Goal: Obtain resource: Download file/media

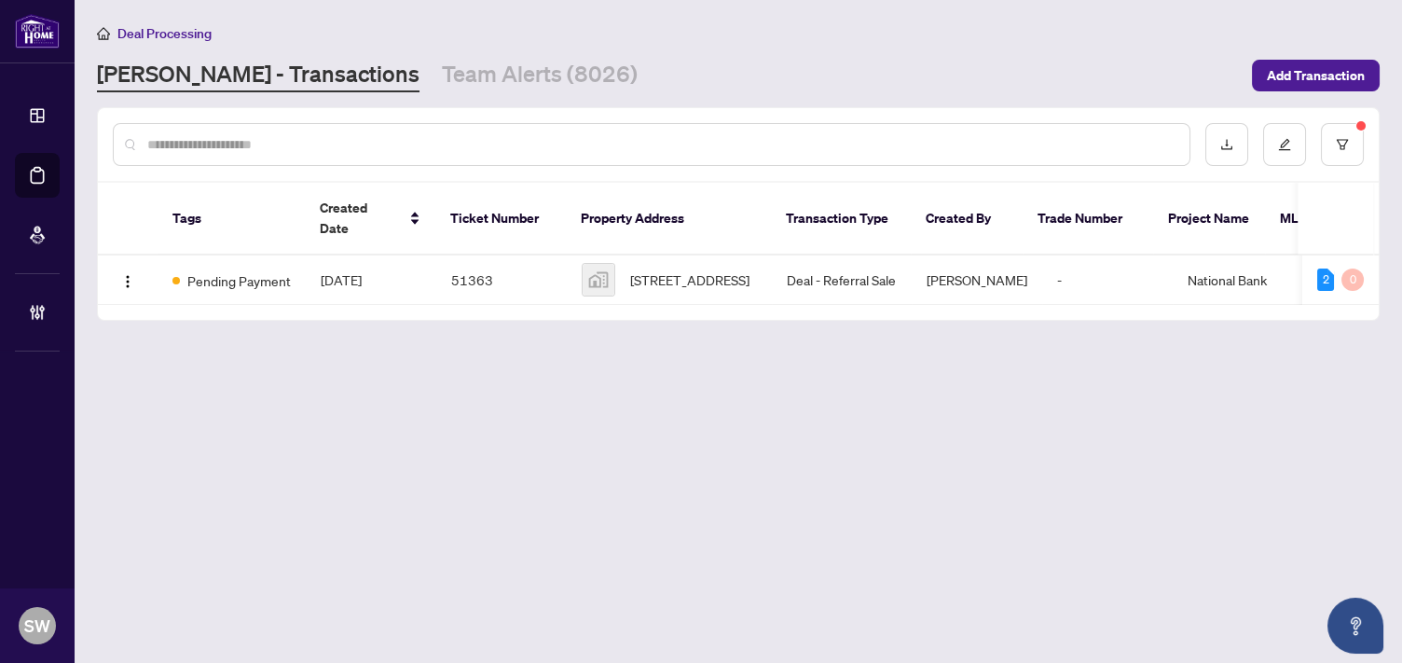
click at [182, 151] on input "text" at bounding box center [660, 144] width 1027 height 21
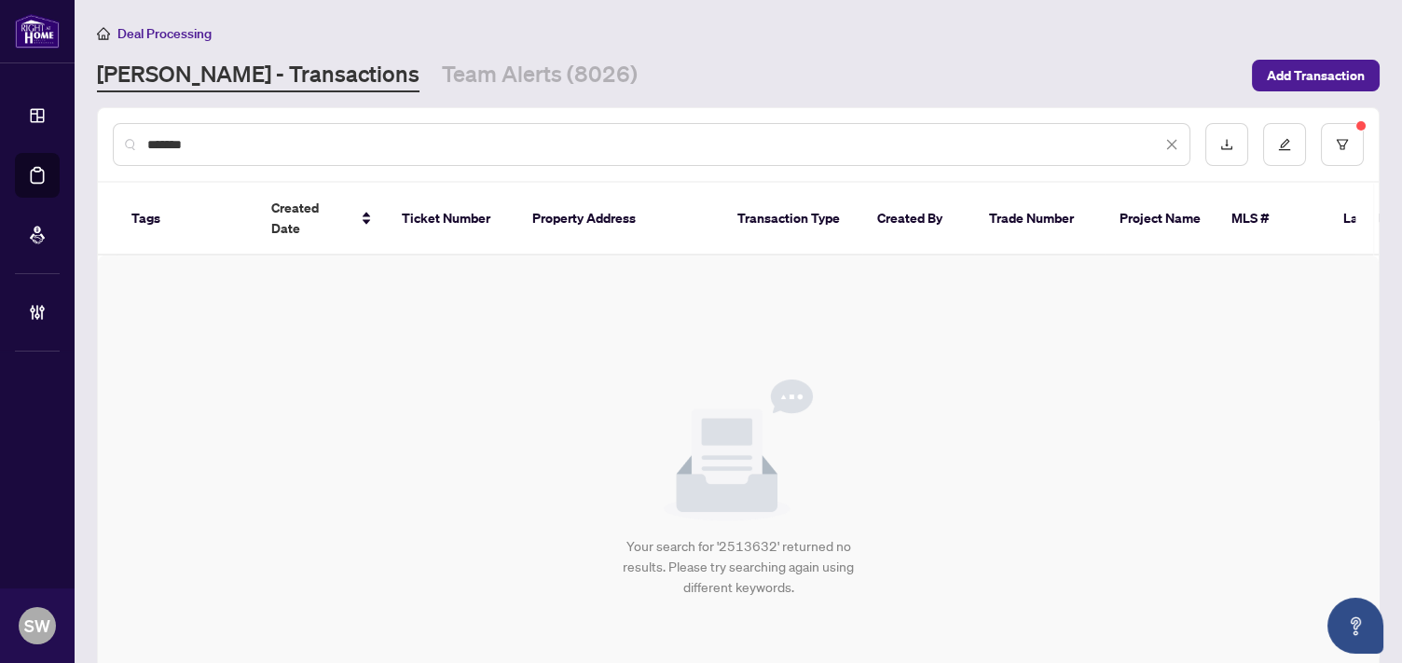
click at [166, 154] on div "*******" at bounding box center [651, 144] width 1077 height 43
click at [166, 147] on input "*******" at bounding box center [654, 144] width 1014 height 21
type input "*****"
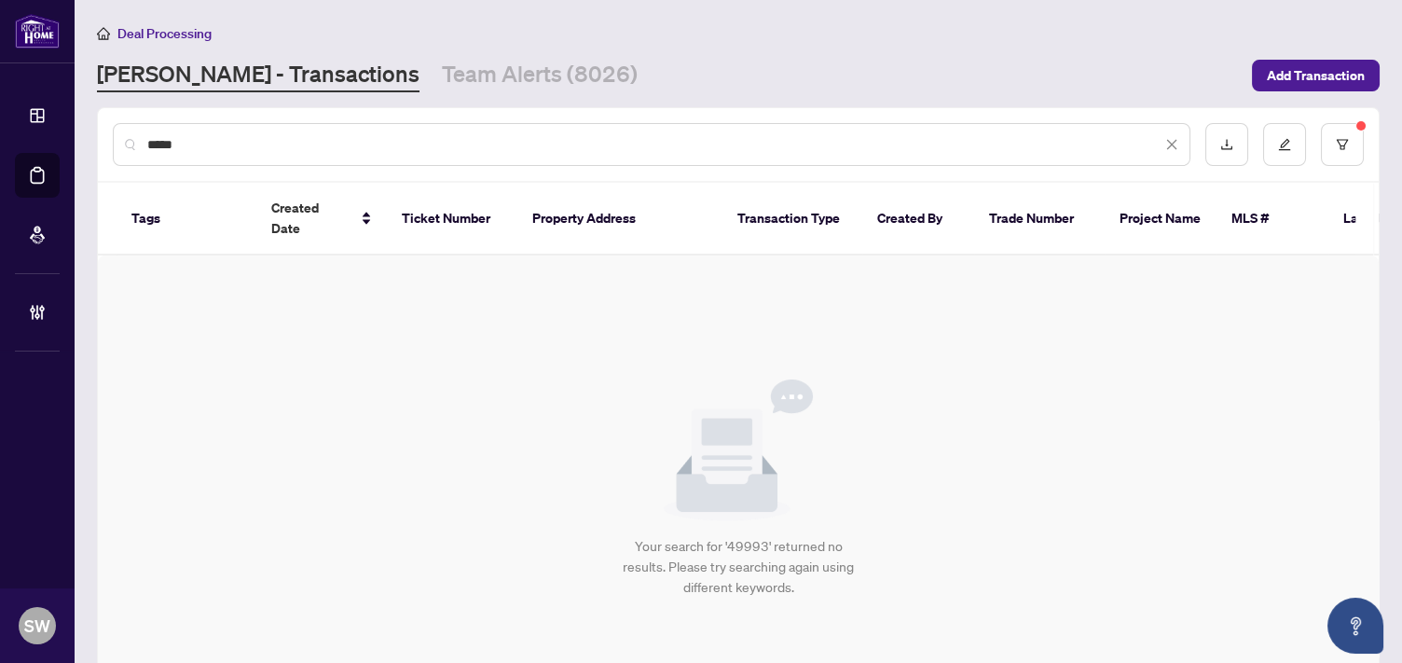
click at [1295, 143] on div at bounding box center [1284, 144] width 158 height 43
click at [1321, 143] on button "button" at bounding box center [1342, 144] width 43 height 43
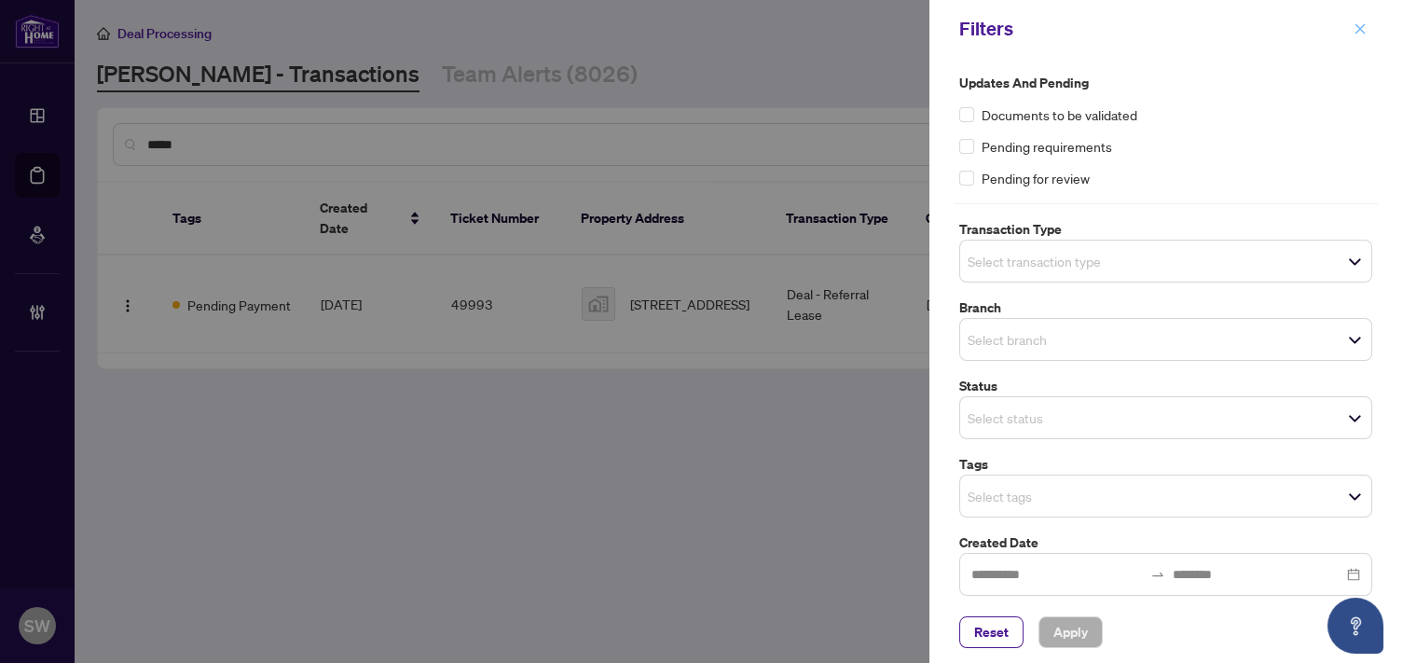
click at [1363, 28] on icon "close" at bounding box center [1359, 28] width 13 height 13
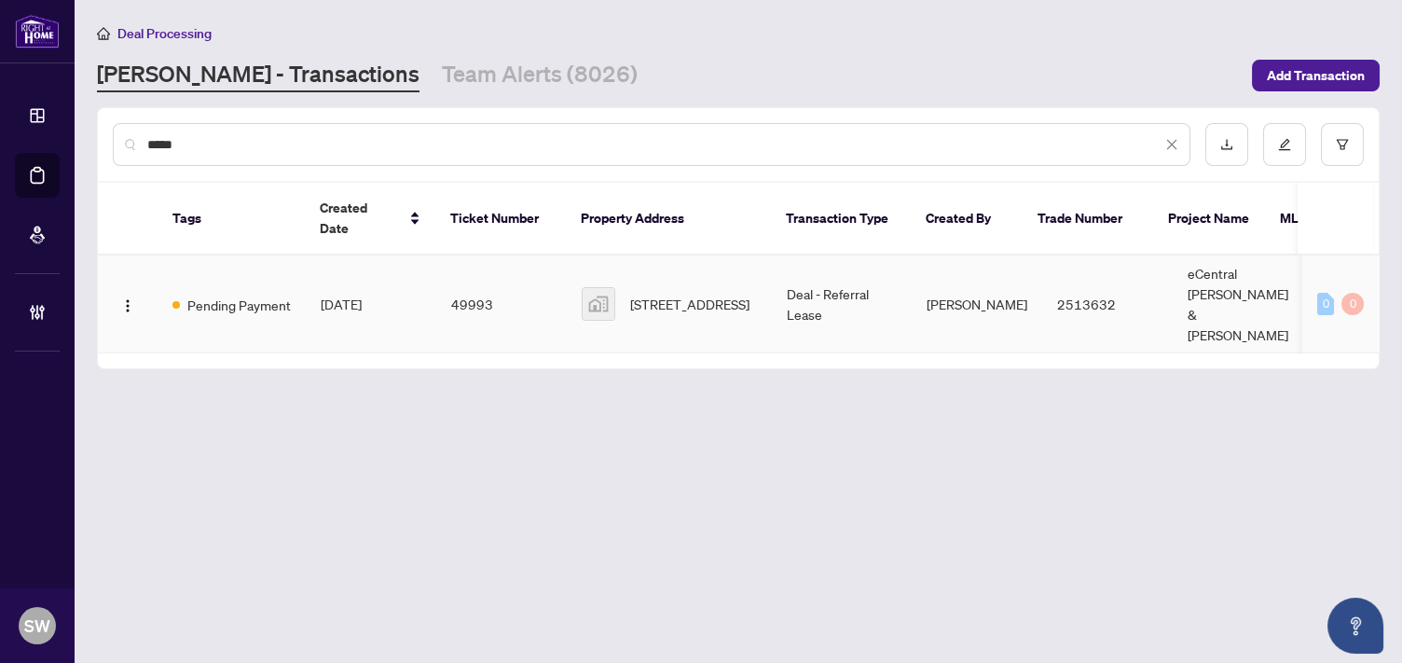
click at [482, 282] on td "49993" at bounding box center [501, 304] width 130 height 98
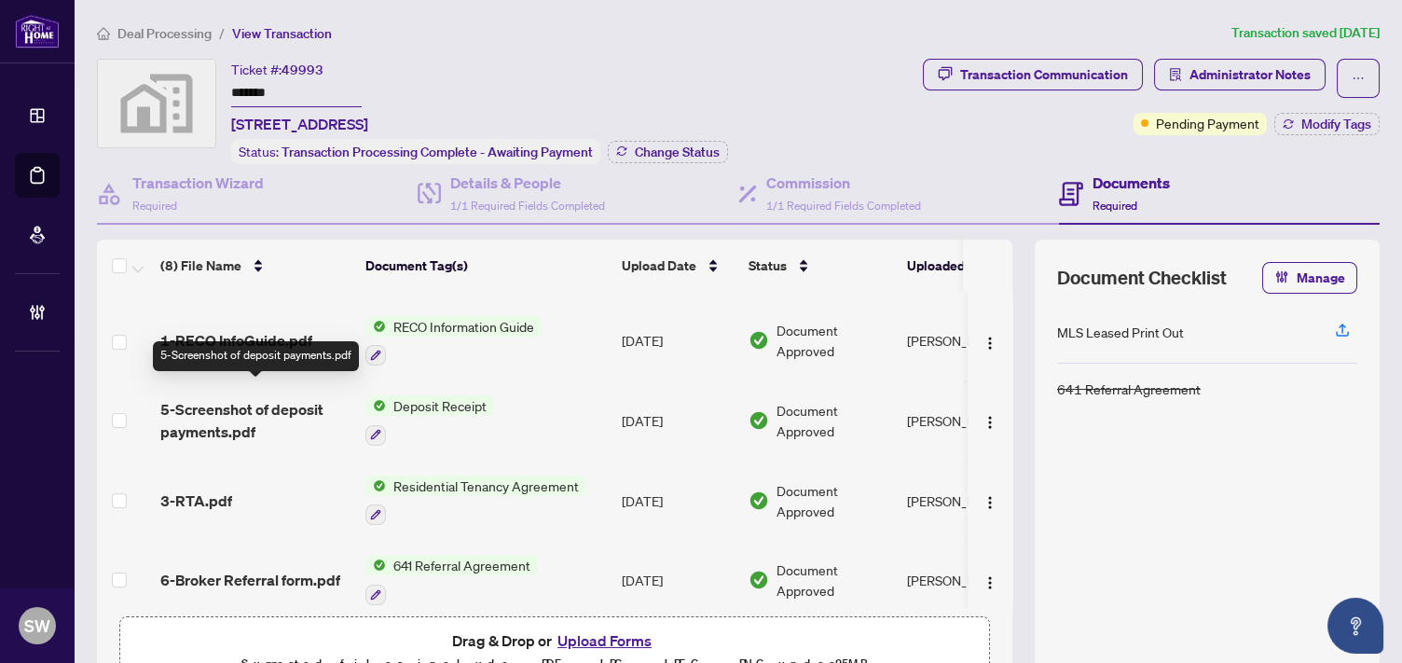
scroll to position [322, 0]
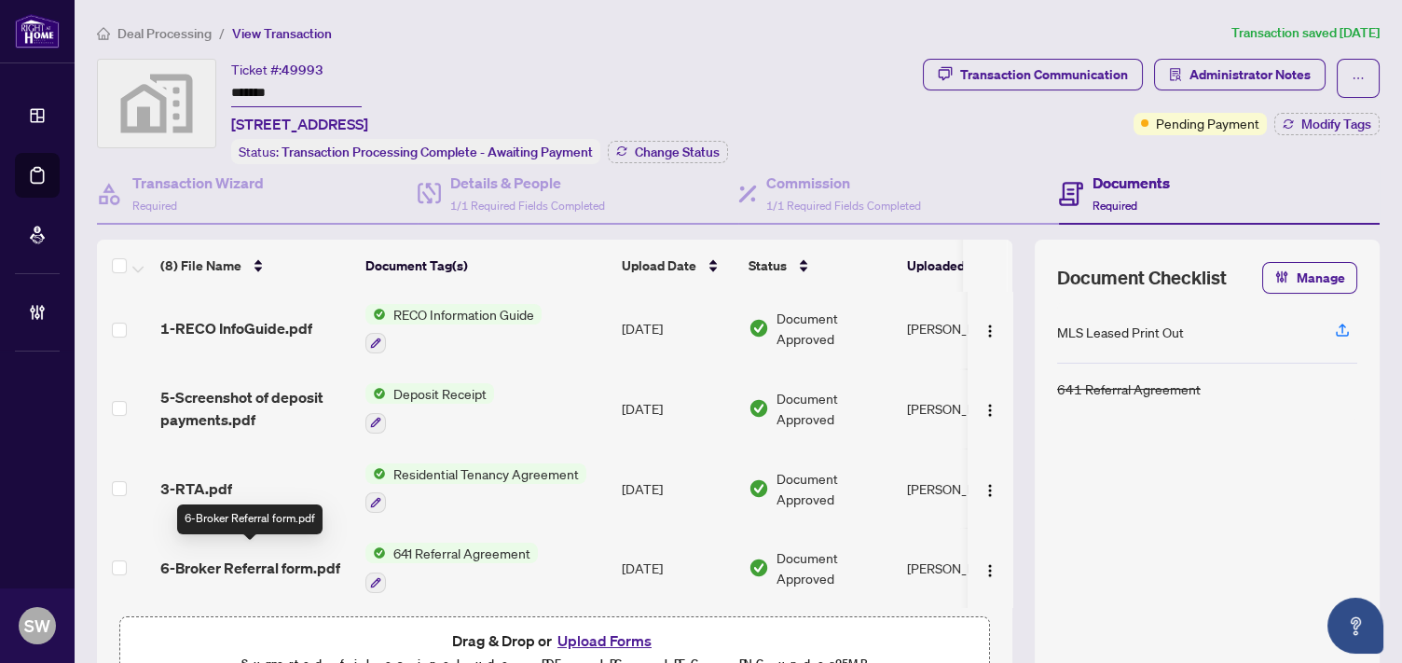
click at [304, 556] on span "6-Broker Referral form.pdf" at bounding box center [250, 567] width 180 height 22
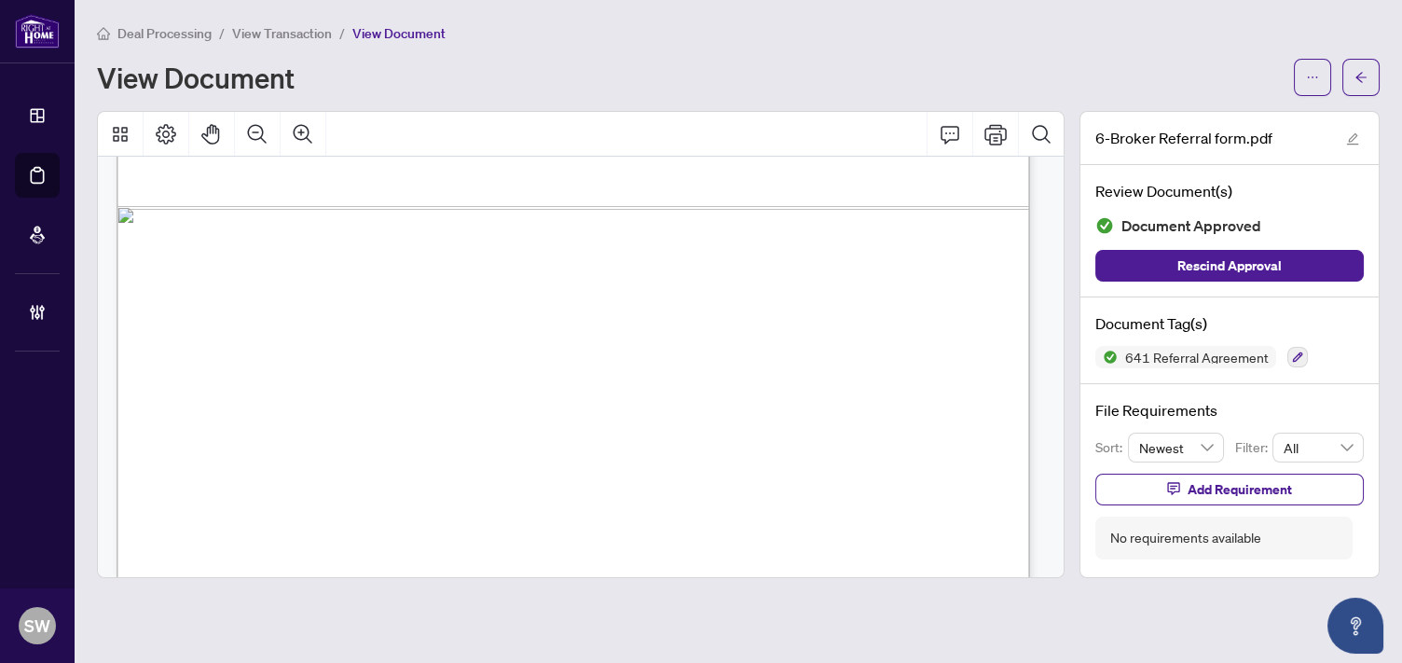
scroll to position [1120, 0]
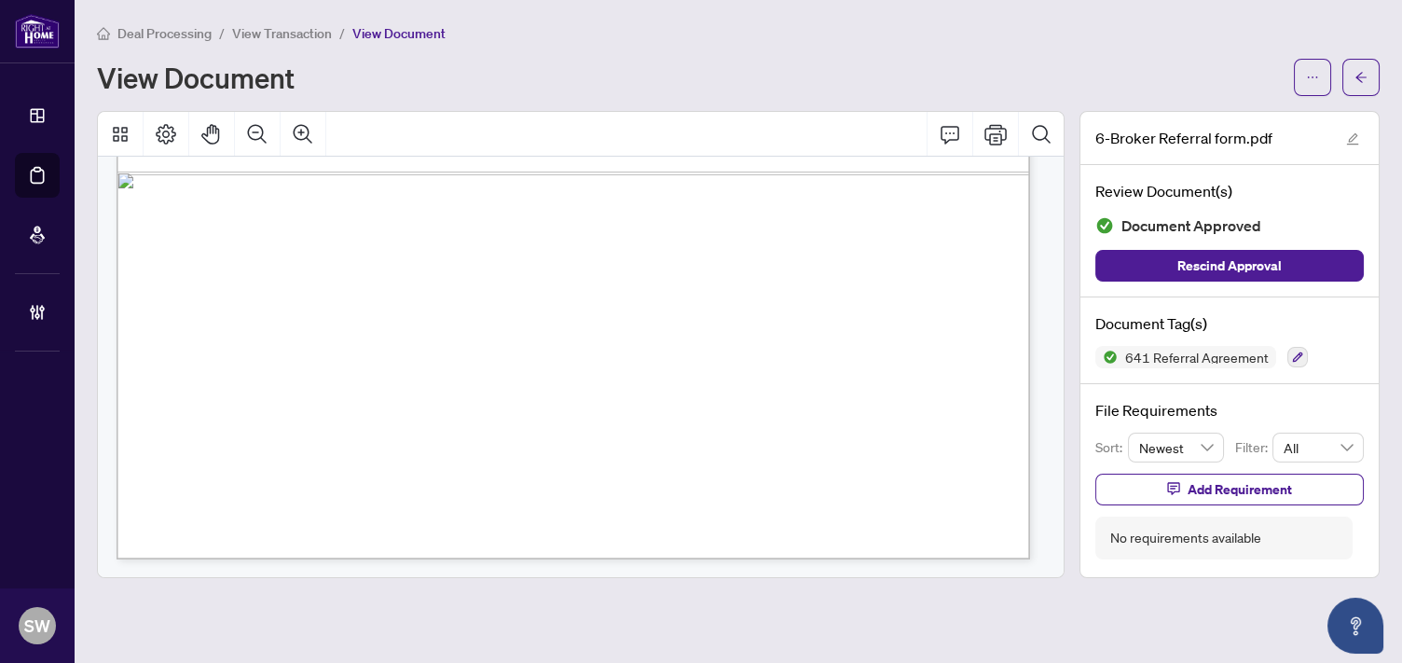
drag, startPoint x: 180, startPoint y: 511, endPoint x: 309, endPoint y: 515, distance: 129.6
drag, startPoint x: 181, startPoint y: 523, endPoint x: 317, endPoint y: 531, distance: 136.3
click at [317, 531] on span "[GEOGRAPHIC_DATA], ON M4P 0C2" at bounding box center [298, 528] width 237 height 15
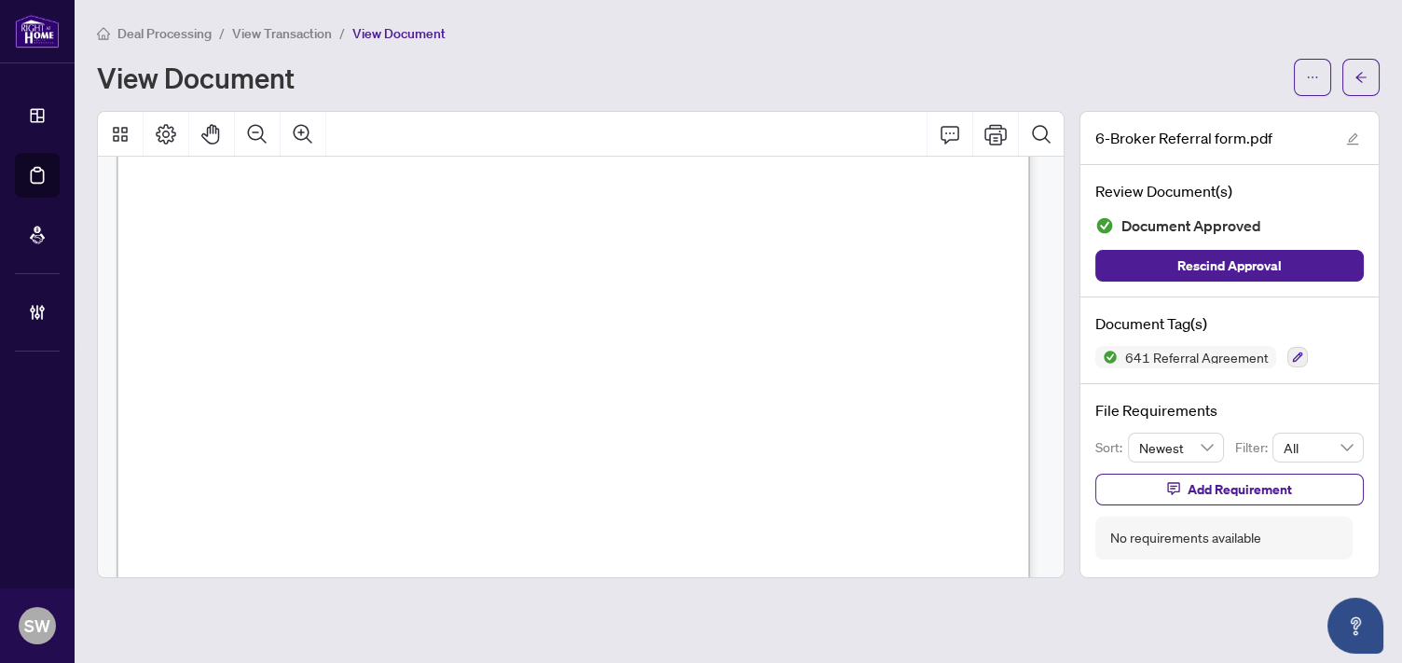
drag, startPoint x: 469, startPoint y: 460, endPoint x: 650, endPoint y: 459, distance: 180.8
click at [607, 459] on span "The commission will be paid [DATE] of receipt of invoice." at bounding box center [420, 463] width 373 height 17
click at [1367, 81] on button "button" at bounding box center [1360, 77] width 37 height 37
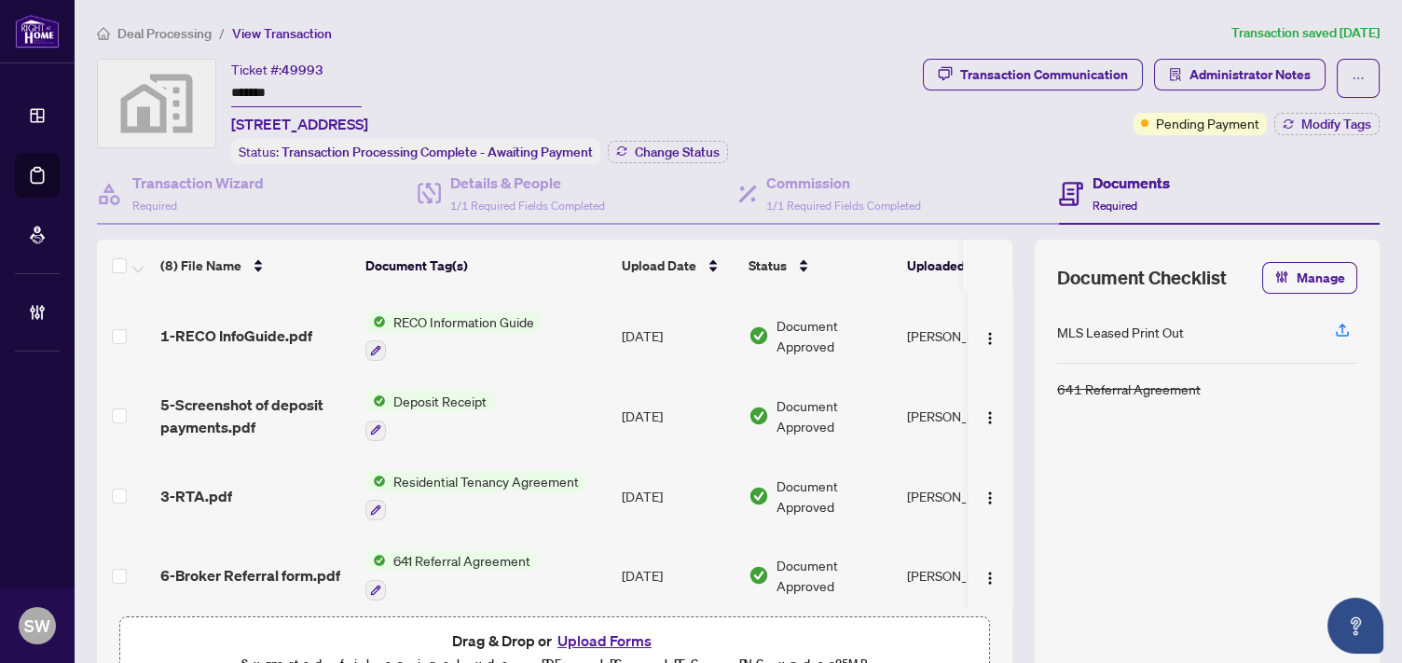
scroll to position [322, 0]
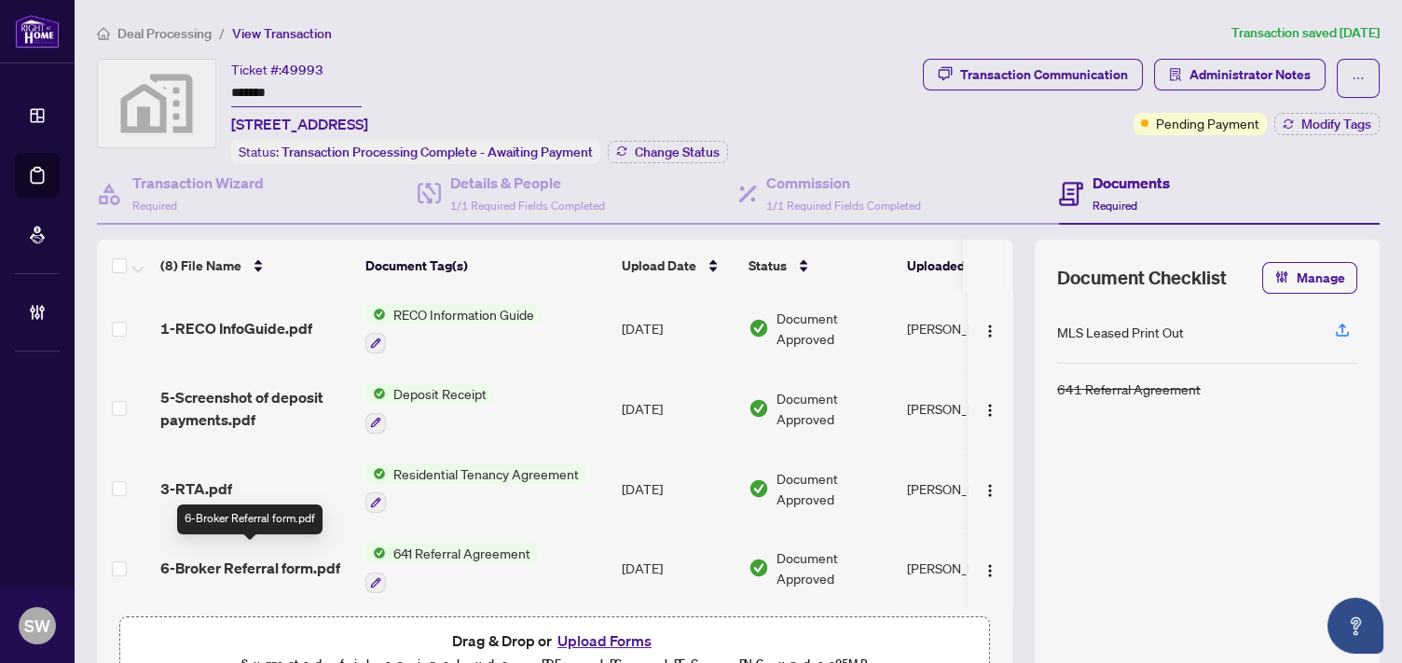
click at [270, 560] on span "6-Broker Referral form.pdf" at bounding box center [250, 567] width 180 height 22
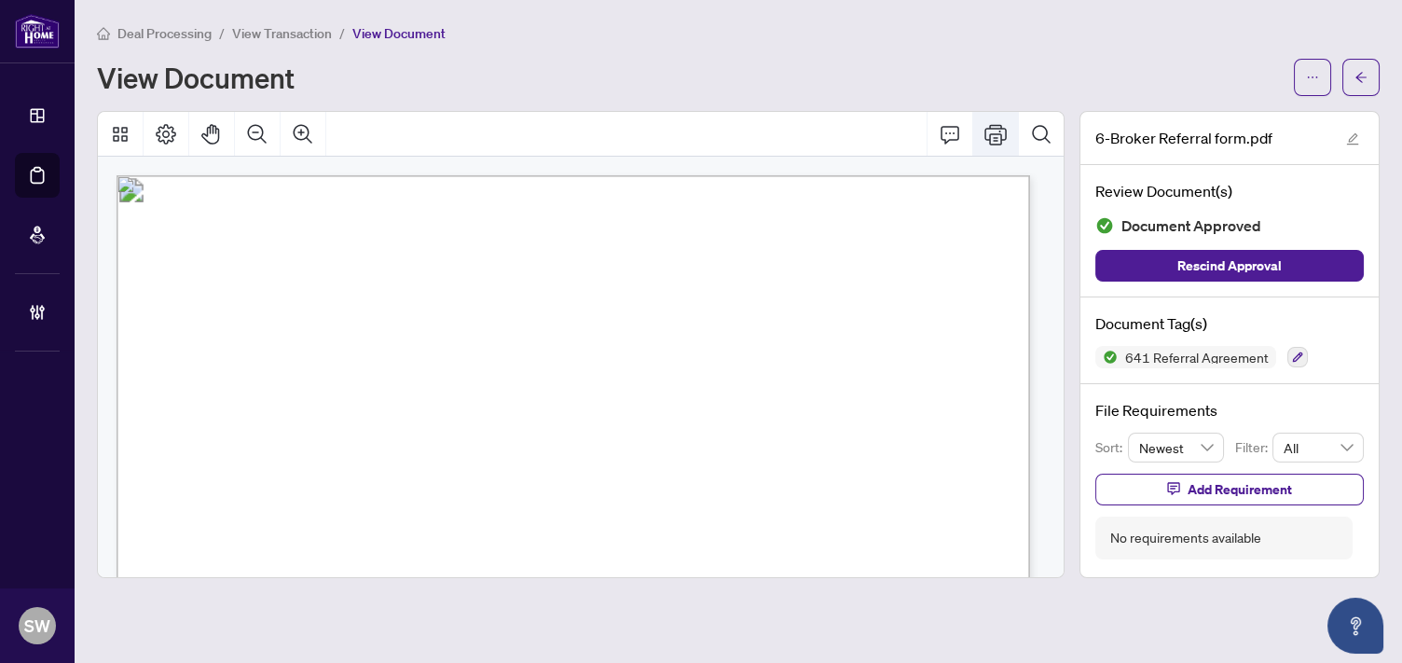
click at [998, 136] on icon "Print" at bounding box center [995, 134] width 22 height 22
click at [1359, 83] on span "button" at bounding box center [1360, 77] width 13 height 30
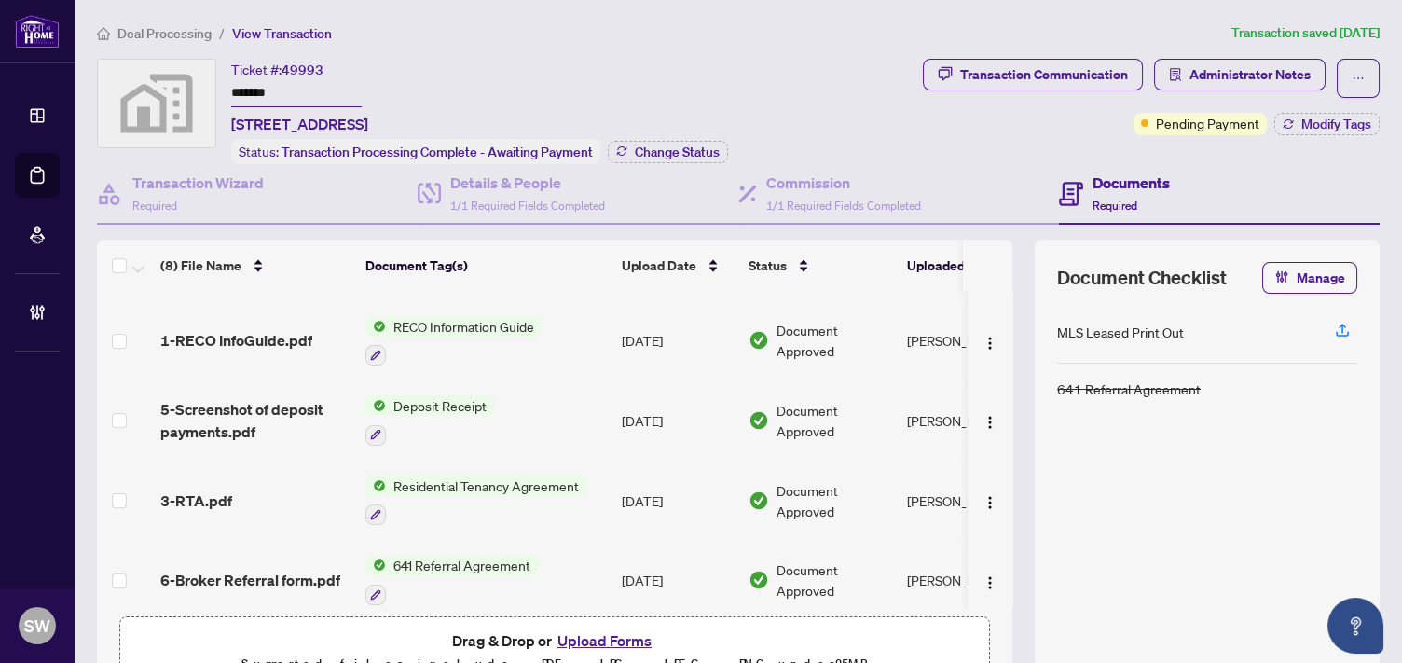
scroll to position [322, 0]
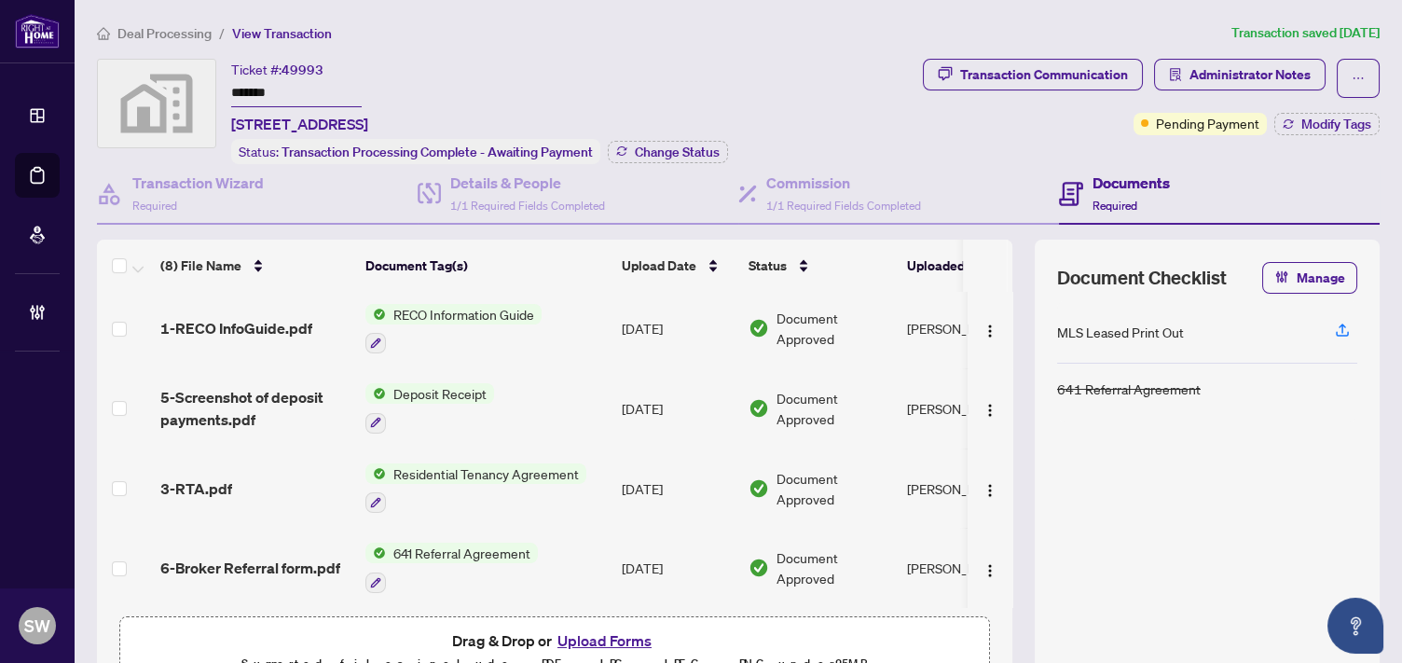
click at [322, 556] on span "6-Broker Referral form.pdf" at bounding box center [250, 567] width 180 height 22
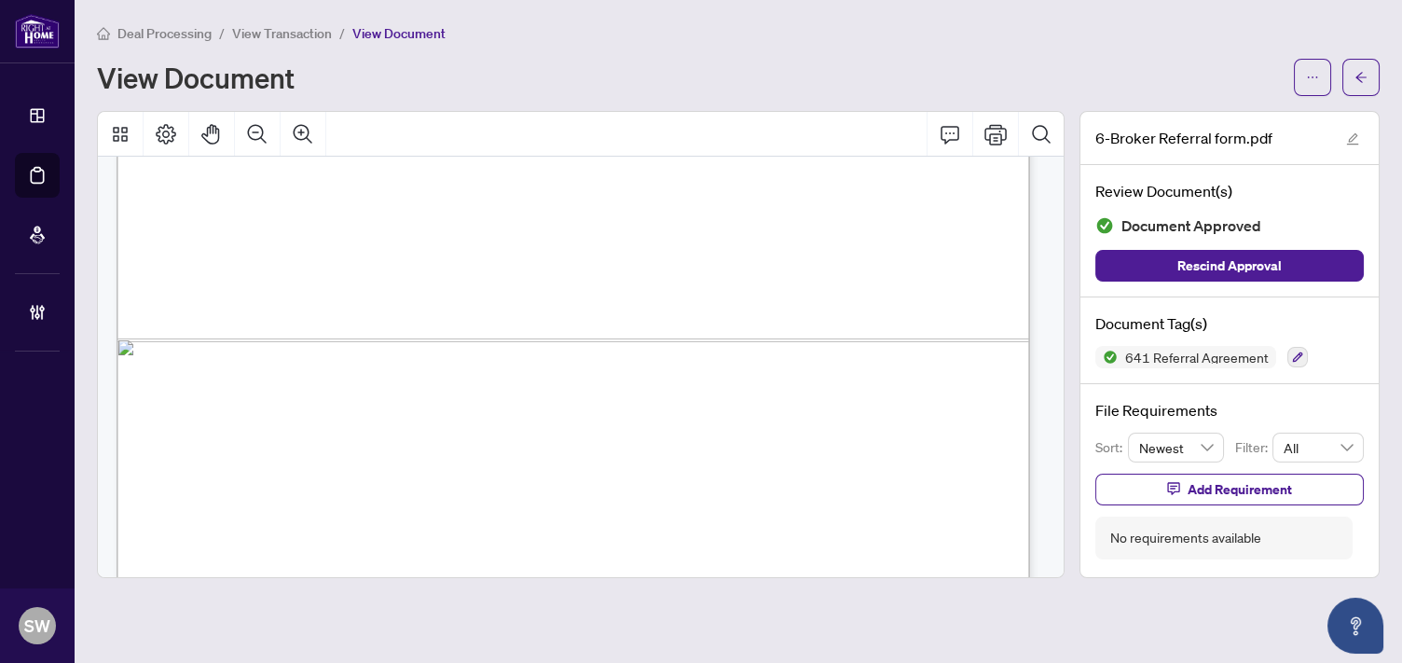
scroll to position [1120, 0]
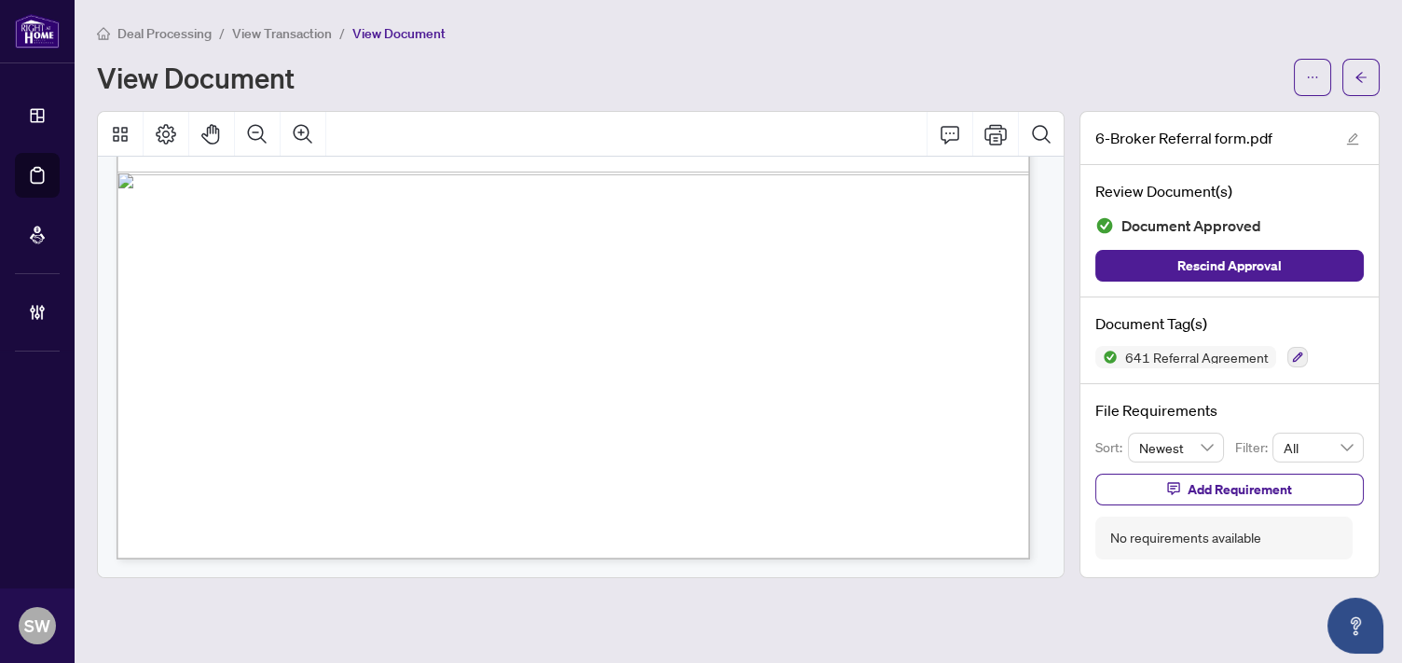
drag, startPoint x: 180, startPoint y: 480, endPoint x: 316, endPoint y: 527, distance: 144.1
click at [316, 527] on div "BROKER REFERRAL FORM – FOR LEASE Property Name ______________________ Property …" at bounding box center [847, 259] width 1462 height 2408
click at [1364, 65] on span "button" at bounding box center [1360, 77] width 13 height 30
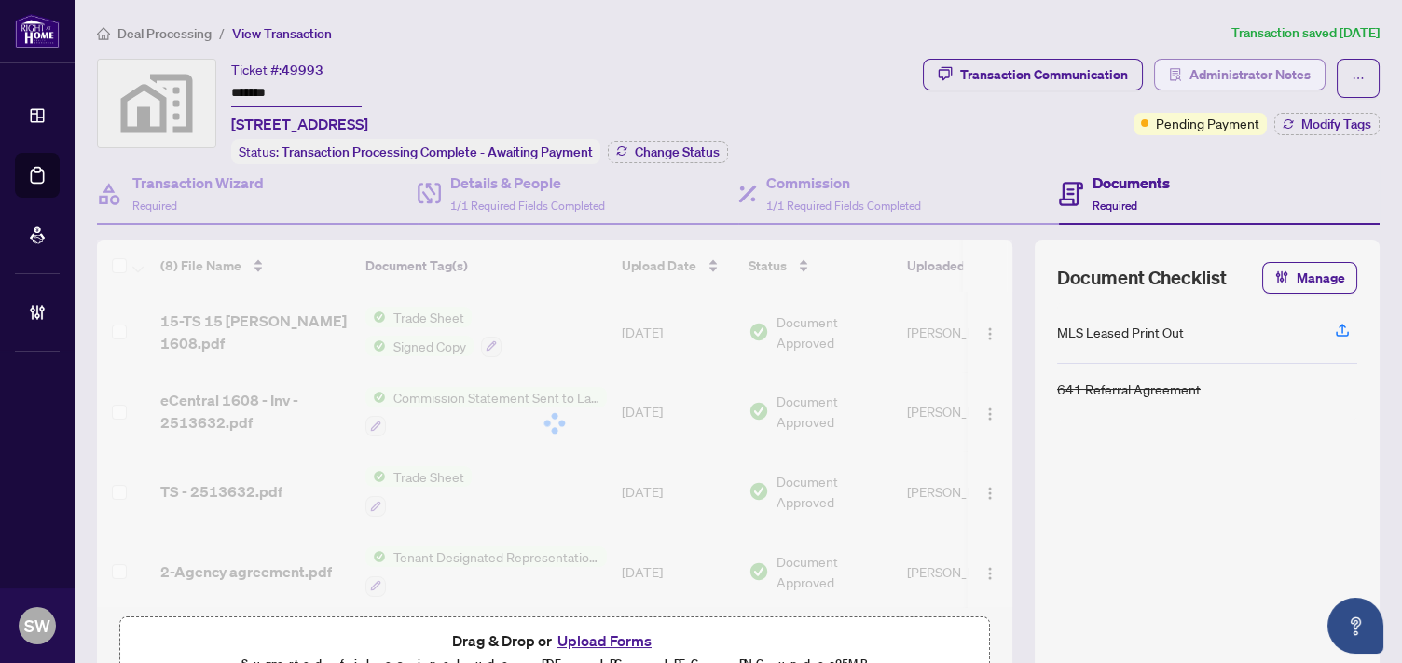
click at [1254, 80] on span "Administrator Notes" at bounding box center [1249, 75] width 121 height 30
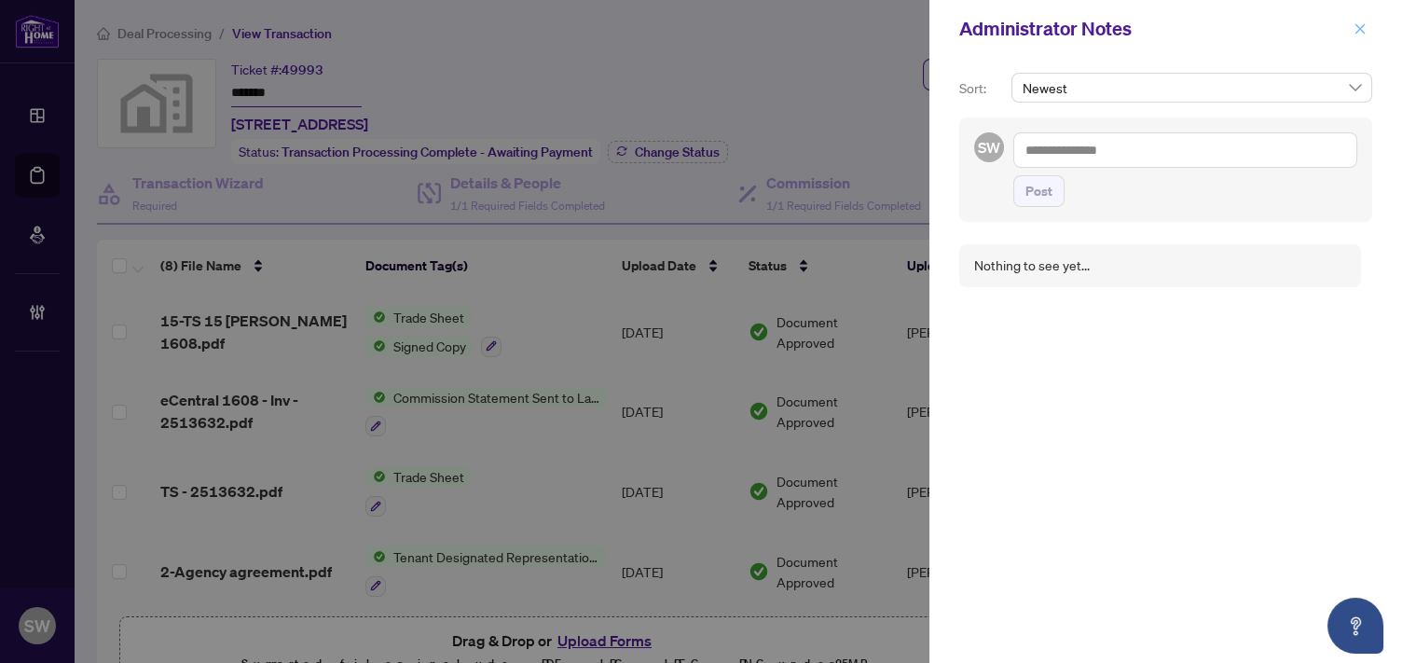
click at [1353, 34] on icon "close" at bounding box center [1359, 28] width 13 height 13
